Goal: Check status: Check status

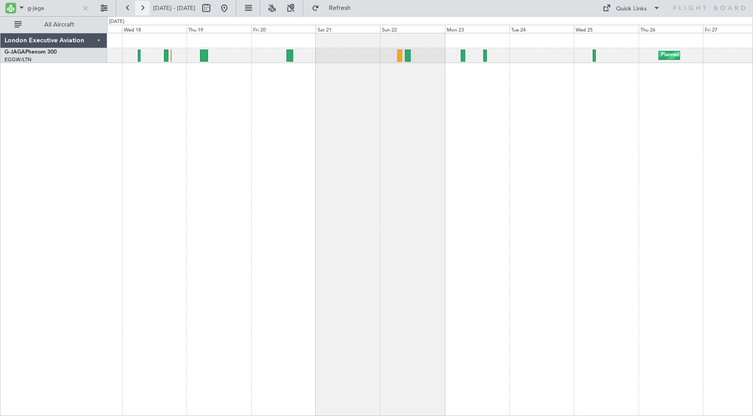
click at [142, 9] on button at bounding box center [142, 8] width 14 height 14
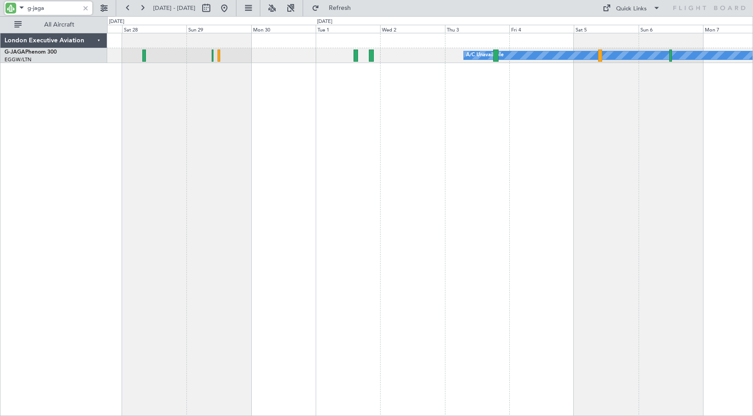
drag, startPoint x: 33, startPoint y: 8, endPoint x: 68, endPoint y: 11, distance: 34.8
click at [68, 11] on input "g-jaga" at bounding box center [53, 8] width 52 height 14
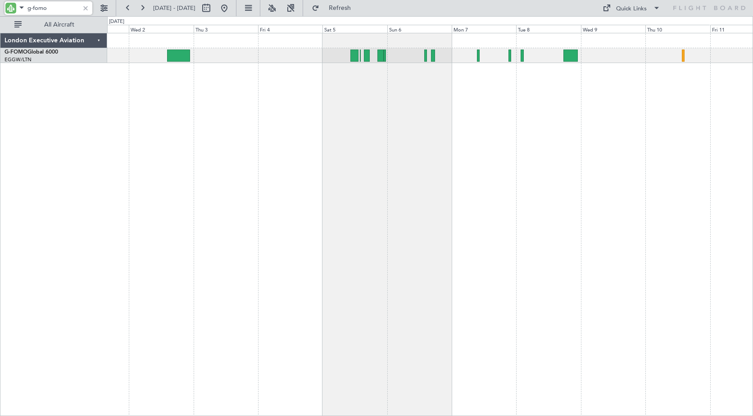
click at [208, 116] on div at bounding box center [430, 224] width 646 height 383
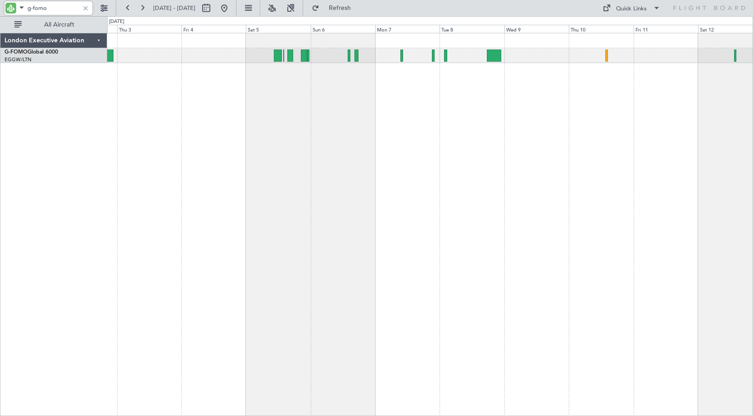
click at [248, 95] on div at bounding box center [430, 224] width 646 height 383
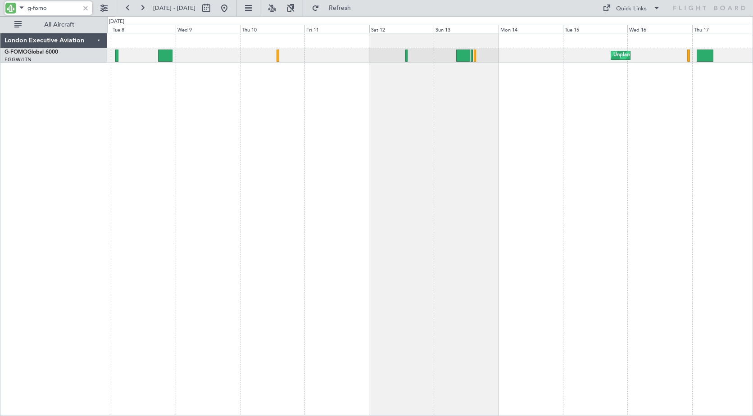
click at [308, 99] on div "Unplanned Maint [US_STATE] ([GEOGRAPHIC_DATA])" at bounding box center [430, 224] width 646 height 383
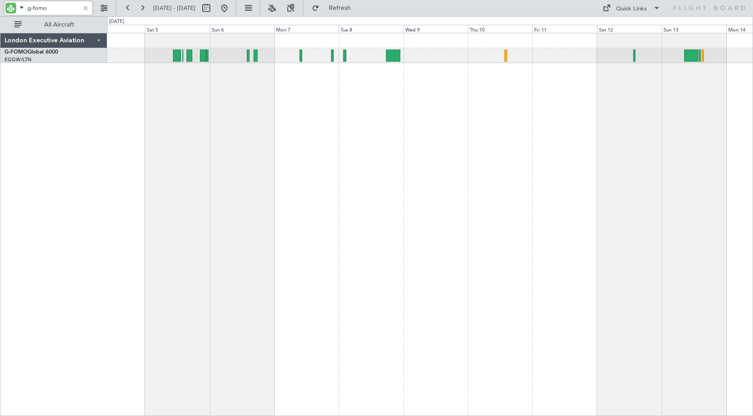
click at [436, 93] on div "Unplanned Maint [US_STATE] ([GEOGRAPHIC_DATA])" at bounding box center [430, 224] width 646 height 383
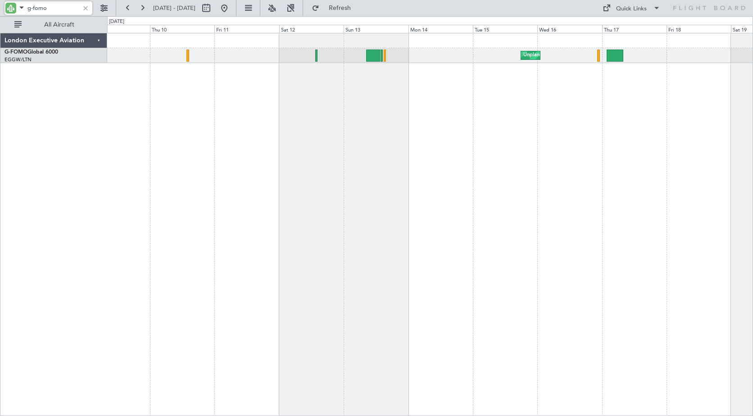
click at [197, 113] on div "Unplanned Maint [US_STATE] ([GEOGRAPHIC_DATA])" at bounding box center [430, 224] width 646 height 383
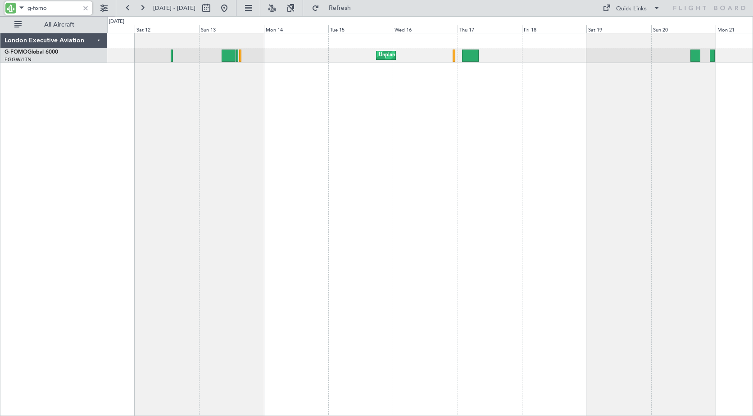
click at [357, 126] on div "Unplanned Maint [US_STATE] ([GEOGRAPHIC_DATA])" at bounding box center [430, 224] width 646 height 383
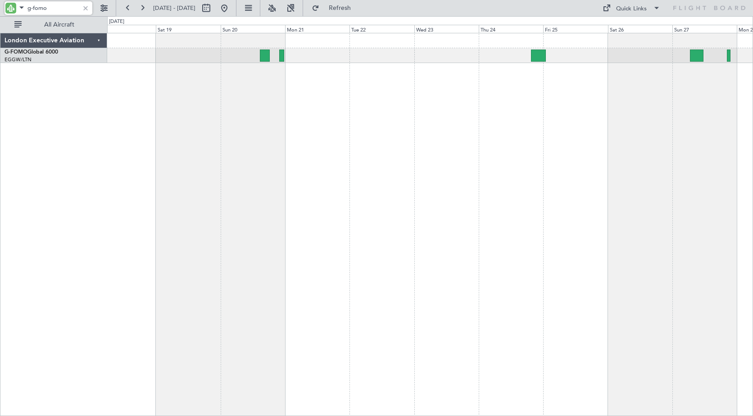
click at [214, 161] on div "Unplanned Maint [US_STATE] ([GEOGRAPHIC_DATA])" at bounding box center [430, 224] width 646 height 383
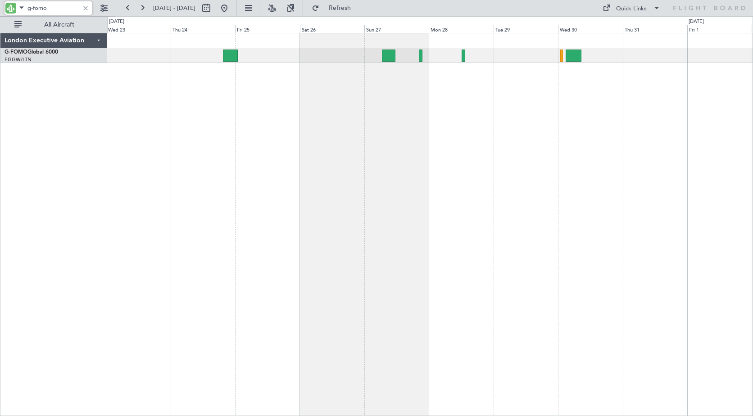
click at [233, 161] on div "Planned Maint Windsor Locks ([PERSON_NAME] Intl)" at bounding box center [430, 224] width 646 height 383
click at [49, 10] on input "g-fomo" at bounding box center [53, 8] width 52 height 14
drag, startPoint x: 33, startPoint y: 9, endPoint x: 63, endPoint y: 14, distance: 30.1
click at [63, 14] on input "g-fomo" at bounding box center [53, 8] width 52 height 14
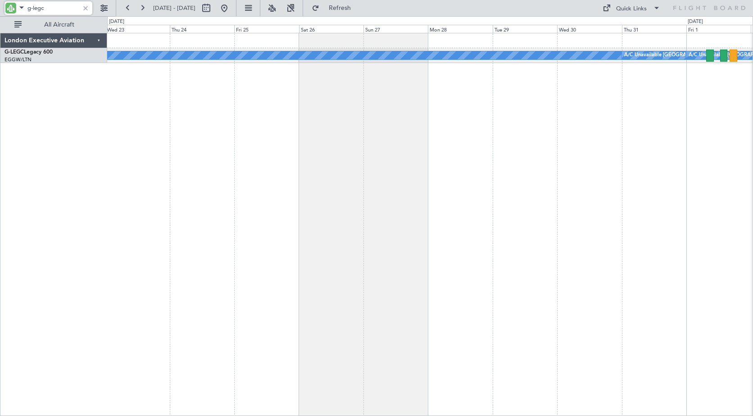
type input "g-legc"
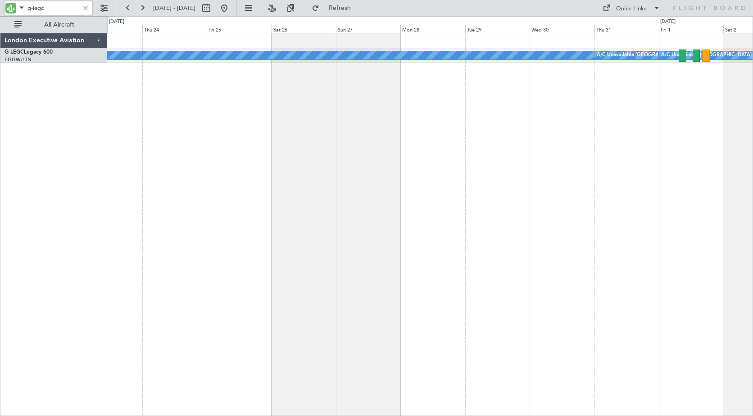
click at [3, 105] on div "A/C Unavailable [GEOGRAPHIC_DATA] ([GEOGRAPHIC_DATA]) A/C Unavailable [GEOGRAPH…" at bounding box center [376, 216] width 753 height 400
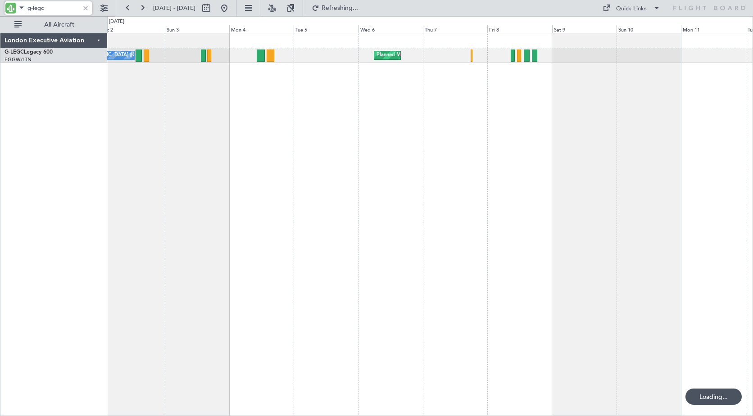
click at [179, 100] on div "A/C Unavailable [GEOGRAPHIC_DATA] ([GEOGRAPHIC_DATA]) Planned Maint [GEOGRAPHIC…" at bounding box center [430, 224] width 646 height 383
